Goal: Task Accomplishment & Management: Manage account settings

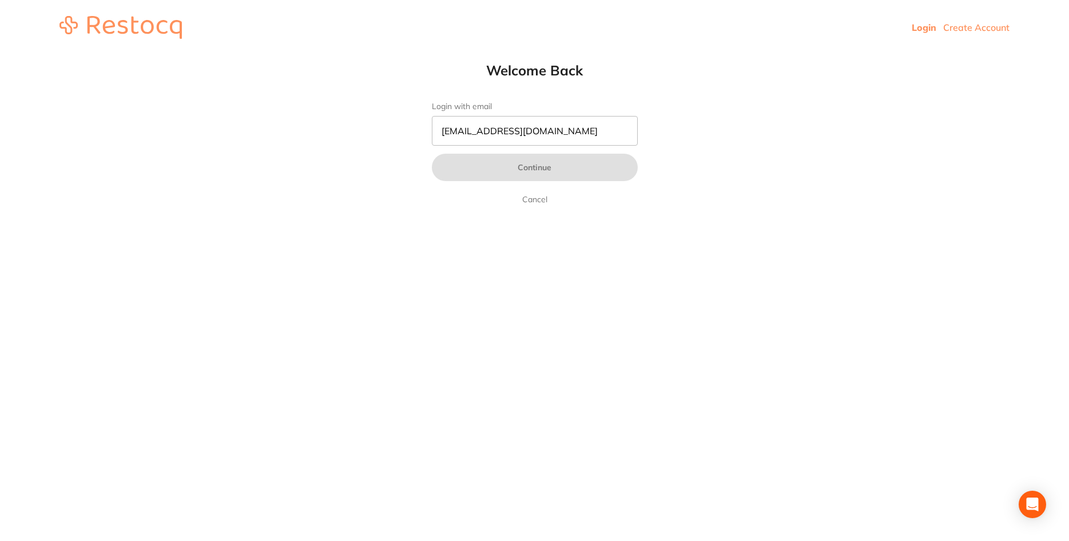
click at [912, 31] on link "Login" at bounding box center [923, 27] width 25 height 11
click at [574, 139] on input "Login with email" at bounding box center [535, 131] width 206 height 30
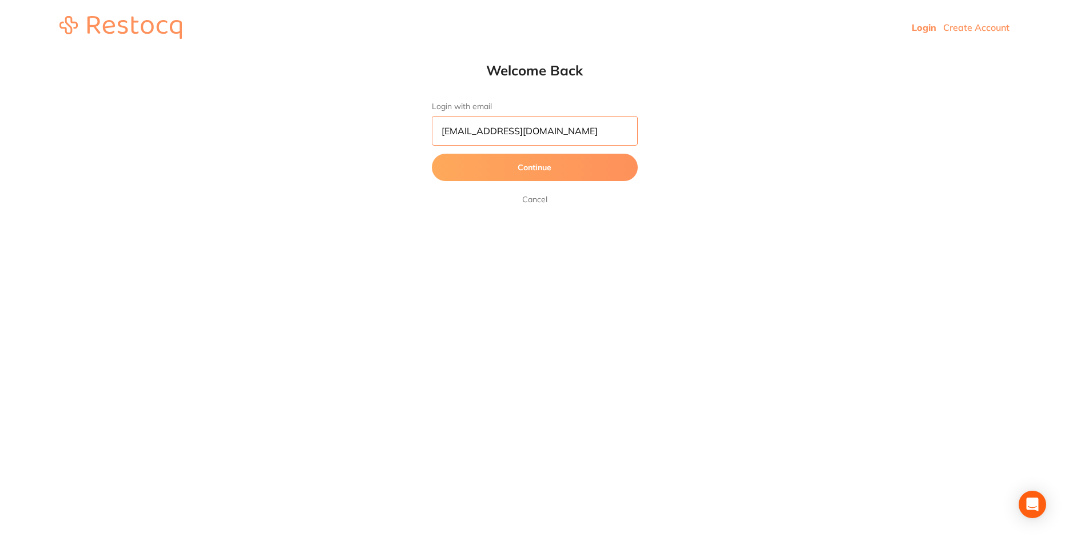
type input "[EMAIL_ADDRESS][DOMAIN_NAME]"
click at [554, 170] on button "Continue" at bounding box center [535, 167] width 206 height 27
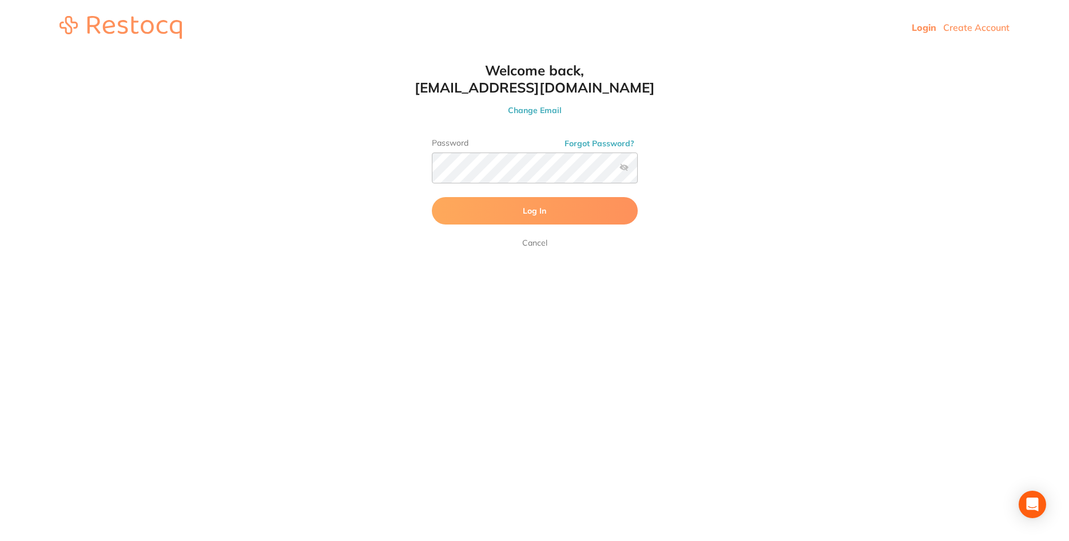
click at [551, 204] on button "Log In" at bounding box center [535, 210] width 206 height 27
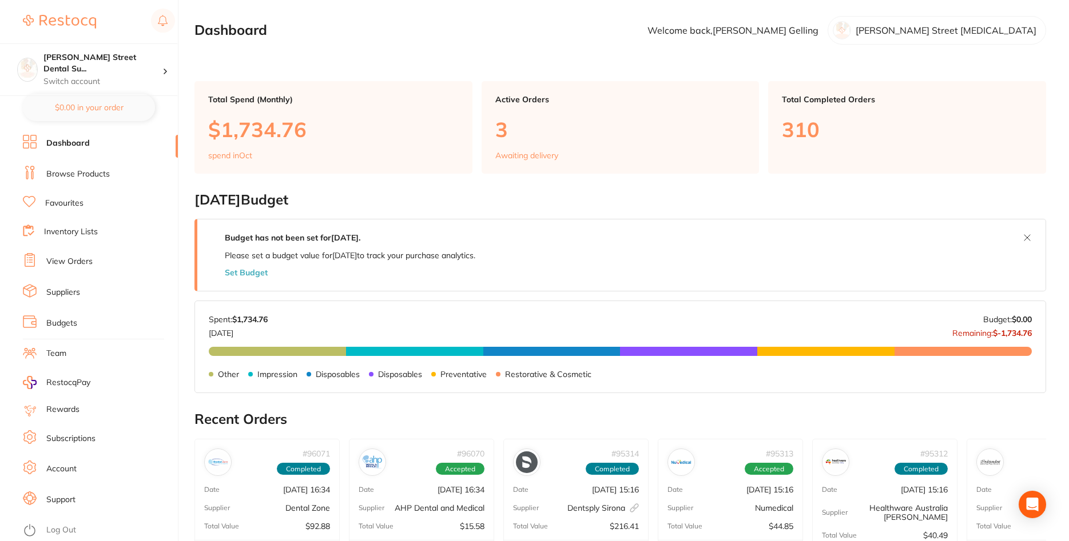
click at [88, 275] on ul "Dashboard Browse Products Favourites Inventory Lists View Orders Suppliers Budg…" at bounding box center [100, 338] width 155 height 407
click at [88, 267] on li "View Orders" at bounding box center [100, 261] width 155 height 17
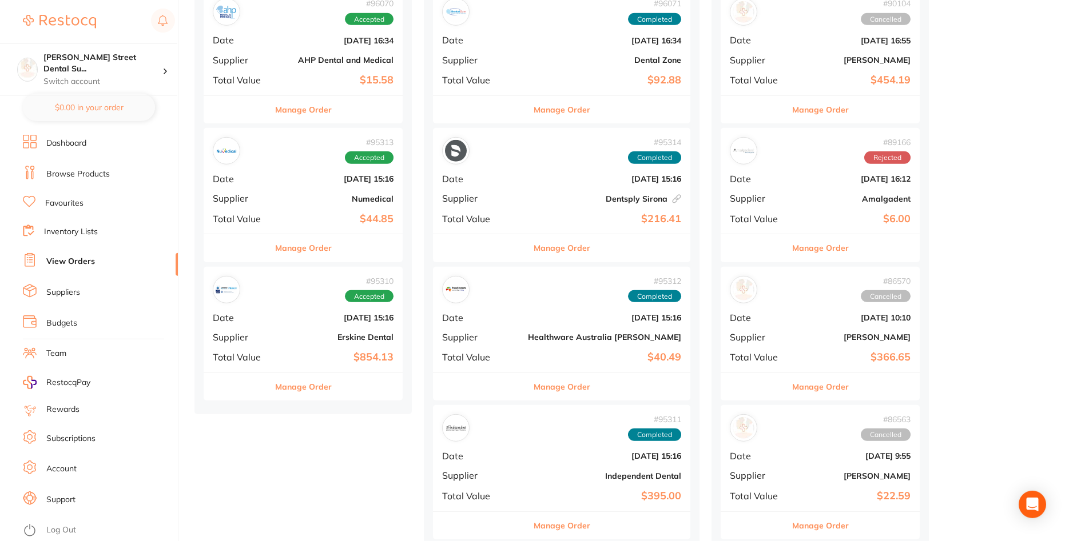
scroll to position [175, 0]
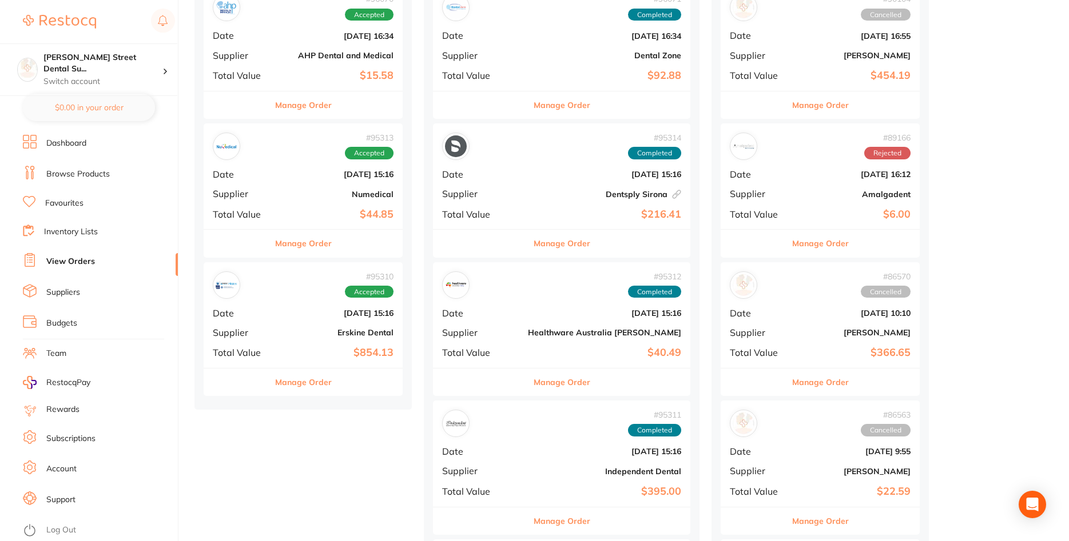
click at [322, 238] on button "Manage Order" at bounding box center [303, 243] width 57 height 27
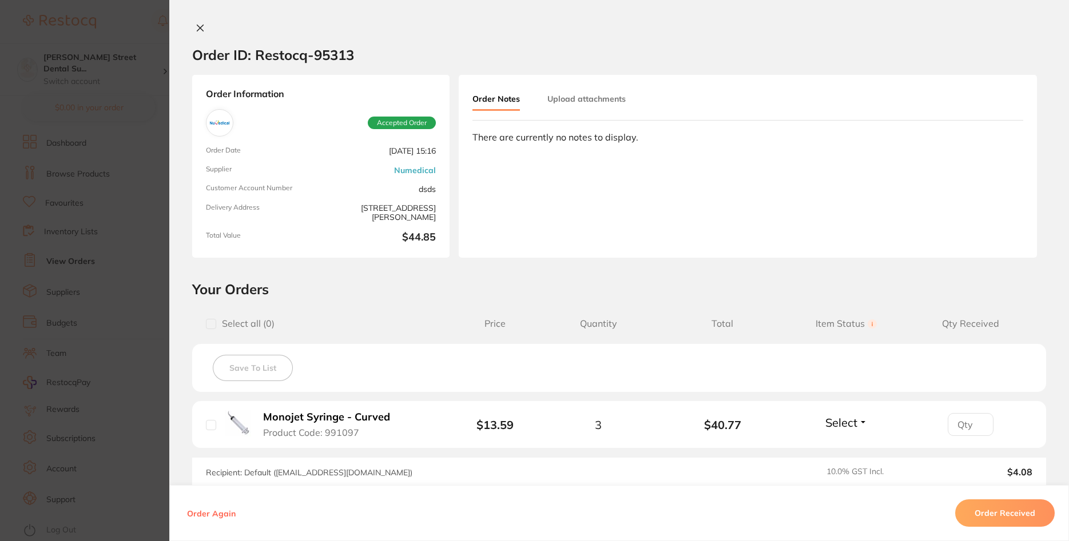
click at [200, 430] on li "Monojet Syringe - Curved Product Code: 991097 $13.59 3 $40.77 Select Received B…" at bounding box center [619, 424] width 854 height 47
click at [215, 424] on input "checkbox" at bounding box center [211, 425] width 10 height 10
checkbox input "true"
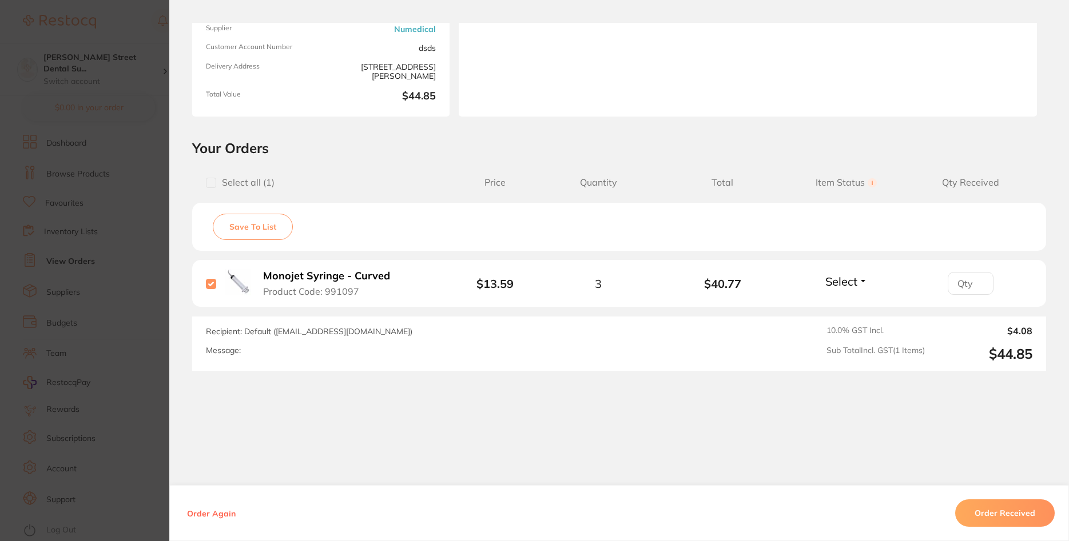
click at [989, 517] on button "Order Received" at bounding box center [1004, 513] width 99 height 27
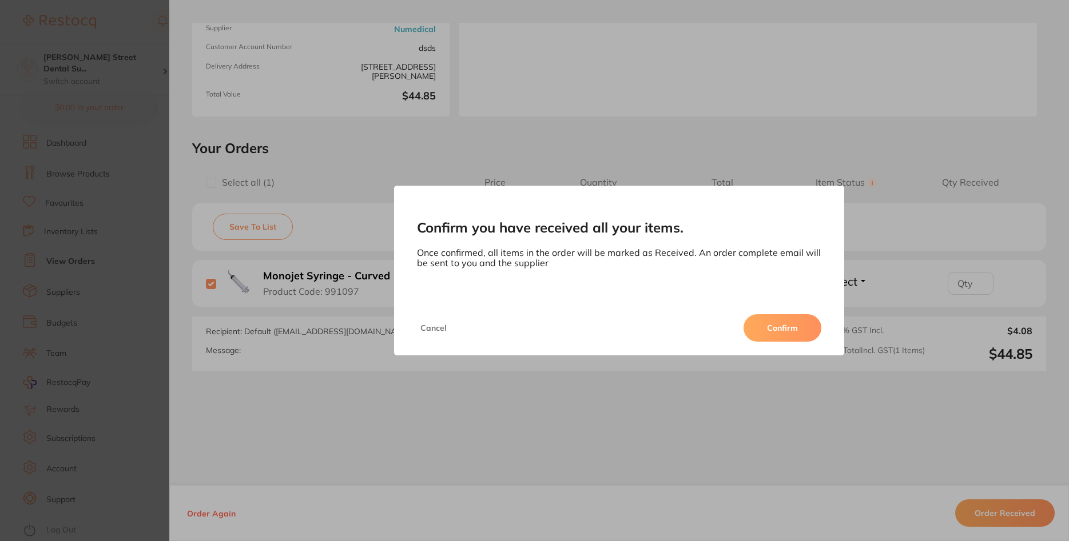
click at [776, 333] on button "Confirm" at bounding box center [782, 327] width 78 height 27
